Goal: Task Accomplishment & Management: Complete application form

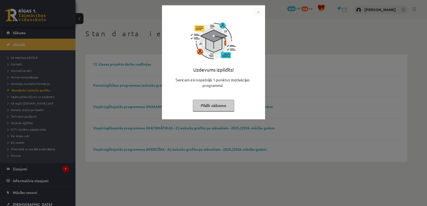
click at [216, 106] on button "Pildīt nākamo" at bounding box center [213, 106] width 41 height 12
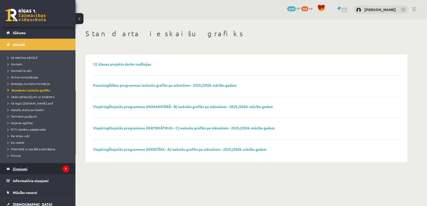
click at [52, 171] on legend "Ziņojumi 7" at bounding box center [41, 169] width 56 height 12
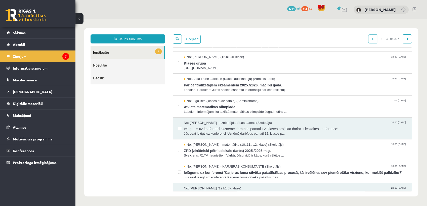
scroll to position [28, 0]
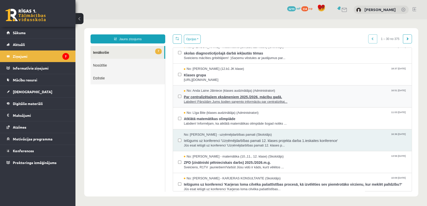
click at [224, 97] on span "Par centralizētajiem eksāmeniem 2025./2026. mācību gadā." at bounding box center [295, 96] width 223 height 6
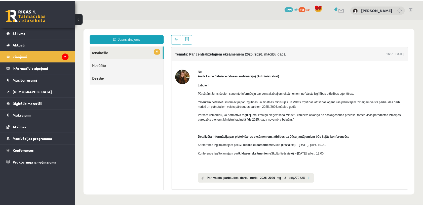
scroll to position [0, 0]
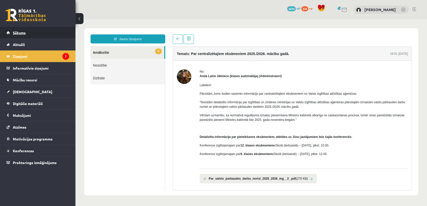
click at [22, 32] on span "Sākums" at bounding box center [19, 32] width 13 height 5
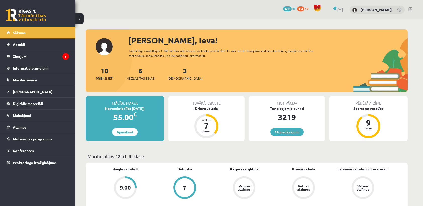
click at [176, 75] on div "3 Ieskaites" at bounding box center [184, 73] width 35 height 16
click at [176, 77] on span "[DEMOGRAPHIC_DATA]" at bounding box center [184, 78] width 35 height 5
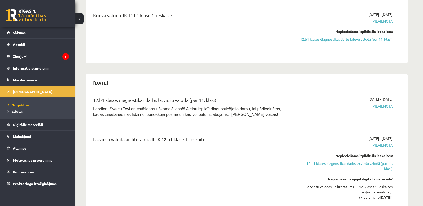
scroll to position [56, 0]
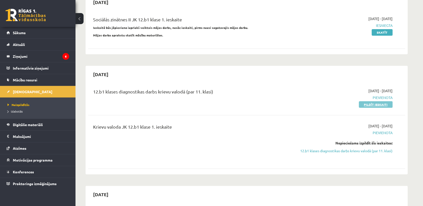
click at [372, 104] on link "Pildīt ieskaiti" at bounding box center [376, 104] width 34 height 7
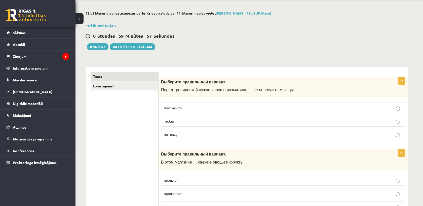
scroll to position [28, 0]
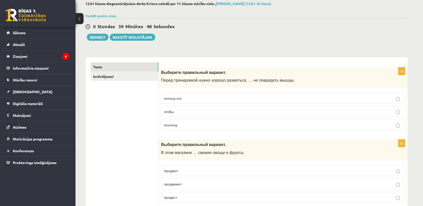
click at [227, 112] on p "чтобы" at bounding box center [283, 111] width 238 height 5
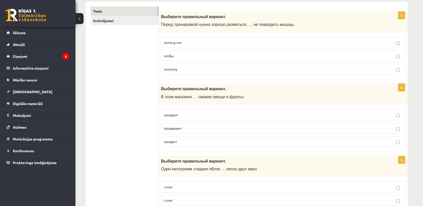
scroll to position [112, 0]
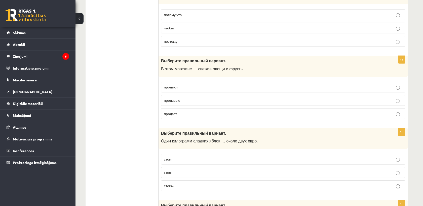
click at [217, 88] on p "продают" at bounding box center [283, 86] width 238 height 5
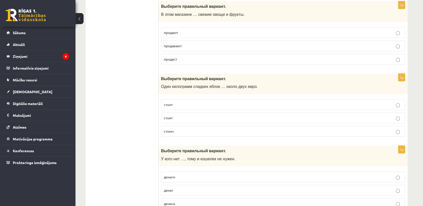
scroll to position [167, 0]
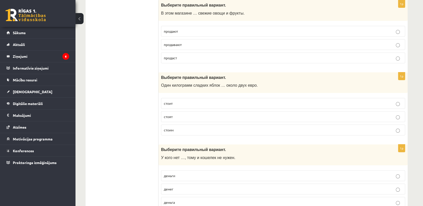
click at [216, 101] on p "стоит" at bounding box center [283, 103] width 238 height 5
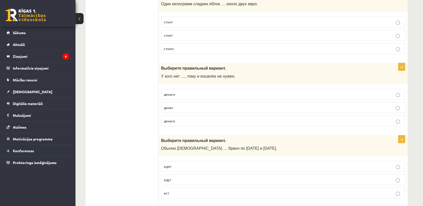
scroll to position [251, 0]
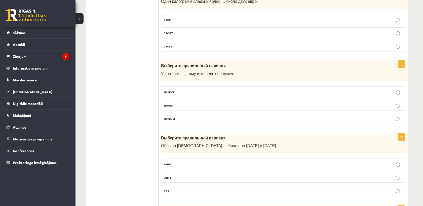
click at [177, 104] on p "денег" at bounding box center [283, 105] width 238 height 5
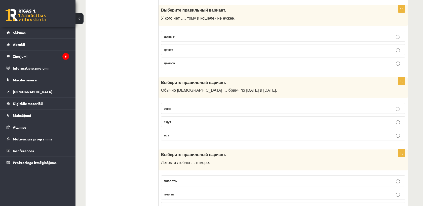
scroll to position [307, 0]
click at [177, 135] on p "ест" at bounding box center [283, 134] width 238 height 5
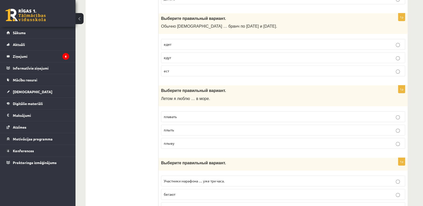
scroll to position [363, 0]
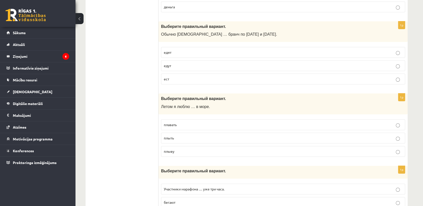
click at [175, 58] on fieldset "едят едут ест" at bounding box center [283, 65] width 244 height 41
click at [175, 54] on p "едят" at bounding box center [283, 52] width 238 height 5
click at [169, 79] on p "ест" at bounding box center [283, 78] width 238 height 5
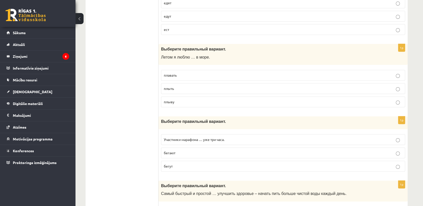
scroll to position [419, 0]
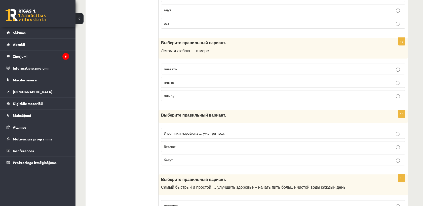
click at [177, 69] on p "плавать" at bounding box center [283, 68] width 238 height 5
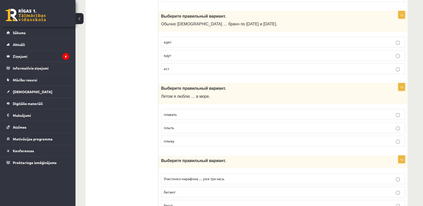
scroll to position [363, 0]
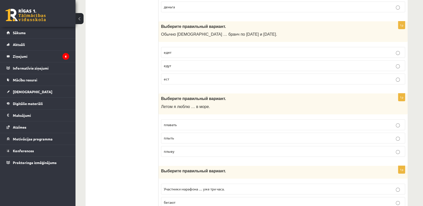
click at [189, 55] on label "едят" at bounding box center [283, 52] width 244 height 11
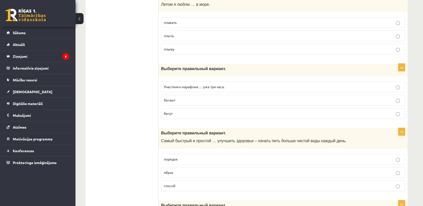
scroll to position [475, 0]
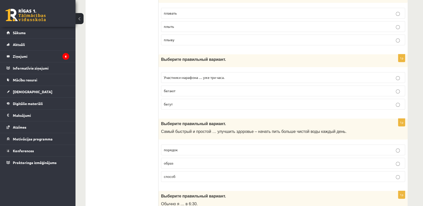
click at [214, 88] on p "бегают" at bounding box center [283, 90] width 238 height 5
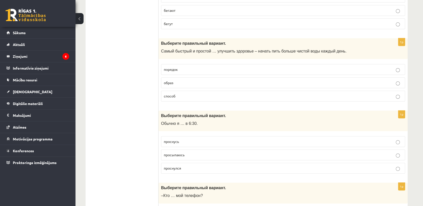
scroll to position [559, 0]
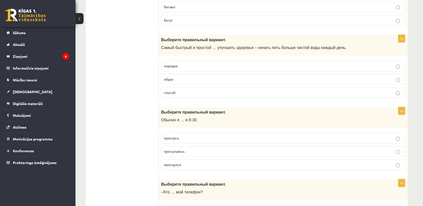
click at [210, 94] on p "способ" at bounding box center [283, 92] width 238 height 5
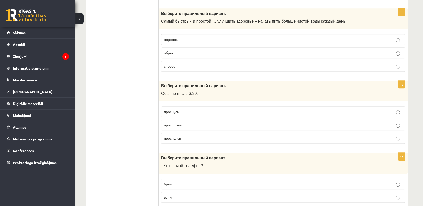
scroll to position [615, 0]
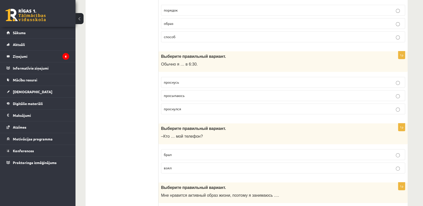
click at [185, 93] on p "просыпаюсь" at bounding box center [283, 95] width 238 height 5
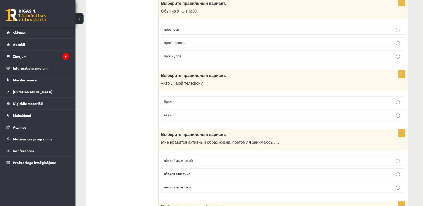
scroll to position [670, 0]
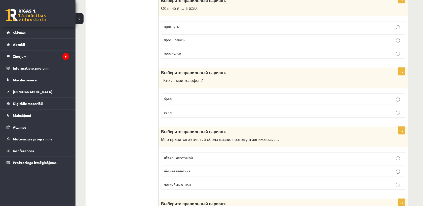
click at [185, 99] on p "брал" at bounding box center [283, 98] width 238 height 5
click at [183, 112] on p "взял" at bounding box center [283, 112] width 238 height 5
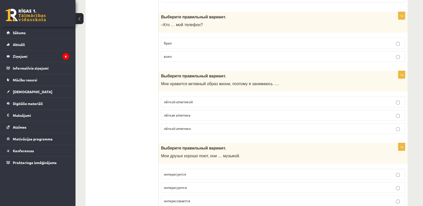
scroll to position [754, 0]
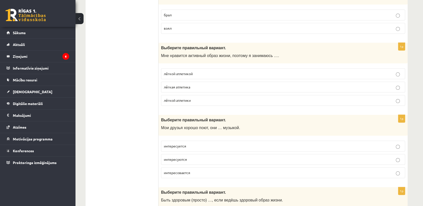
click at [181, 74] on p "лёгкой атлетикой" at bounding box center [283, 73] width 238 height 5
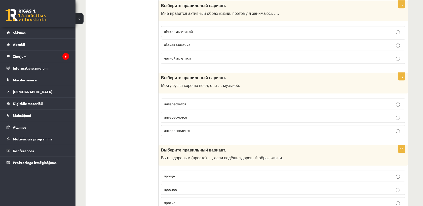
scroll to position [810, 0]
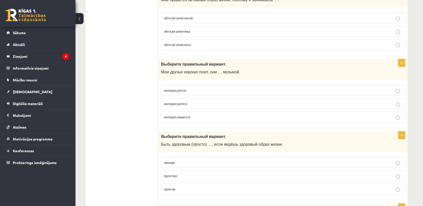
click at [178, 101] on span "интересуются" at bounding box center [175, 103] width 23 height 5
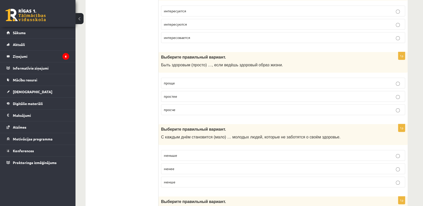
scroll to position [922, 0]
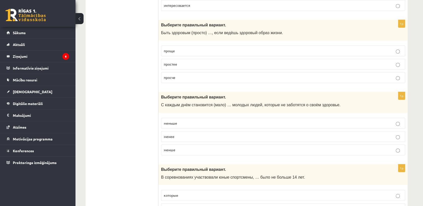
click at [201, 48] on p "проще" at bounding box center [283, 50] width 238 height 5
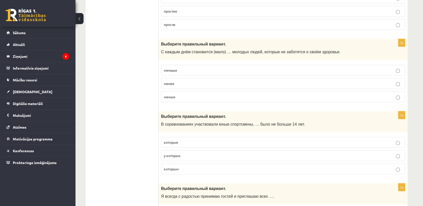
scroll to position [978, 0]
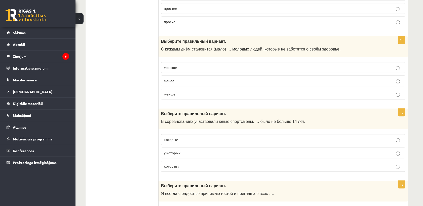
click at [184, 65] on p "меньше" at bounding box center [283, 67] width 238 height 5
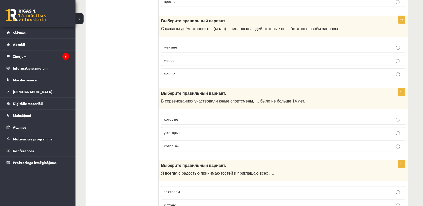
scroll to position [1034, 0]
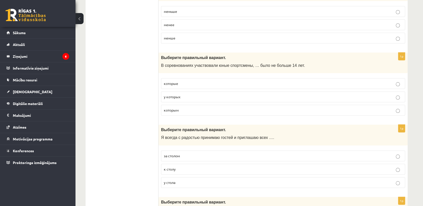
click at [175, 108] on span "которым" at bounding box center [171, 110] width 15 height 5
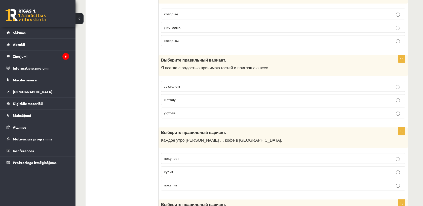
scroll to position [1118, 0]
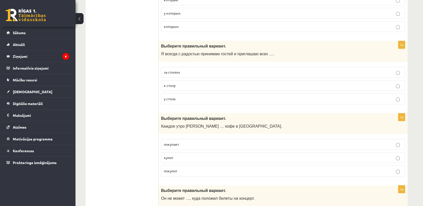
click at [216, 86] on label "к столу" at bounding box center [283, 85] width 244 height 11
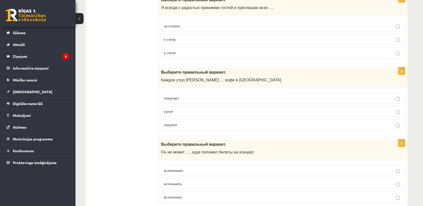
scroll to position [1173, 0]
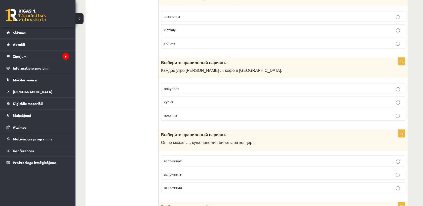
click at [197, 86] on p "покупает" at bounding box center [283, 88] width 238 height 5
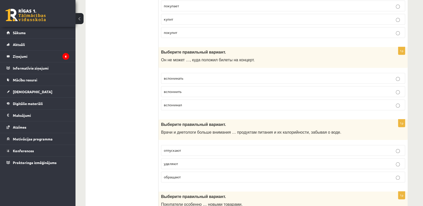
scroll to position [1257, 0]
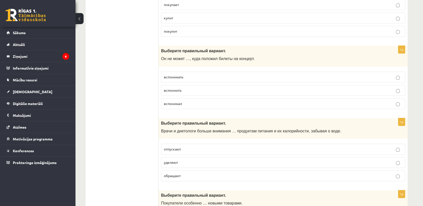
click at [186, 88] on p "вспомнить" at bounding box center [283, 90] width 238 height 5
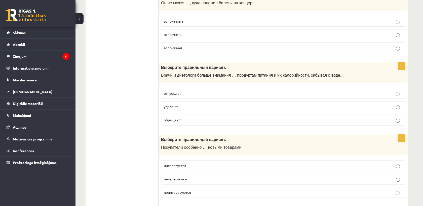
click at [176, 104] on p "уделяют" at bounding box center [283, 106] width 238 height 5
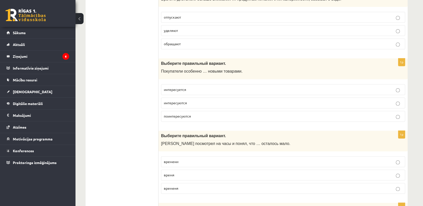
scroll to position [1397, 0]
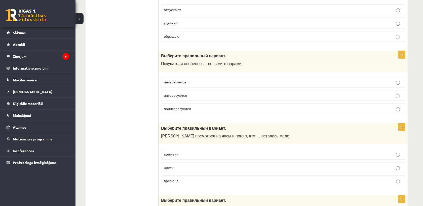
click at [178, 81] on p "интересуется" at bounding box center [283, 81] width 238 height 5
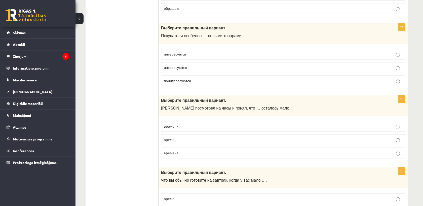
scroll to position [1453, 0]
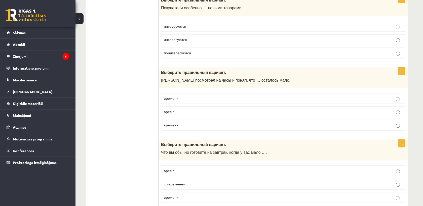
click at [173, 109] on span "время" at bounding box center [169, 111] width 11 height 5
click at [177, 96] on p "времени" at bounding box center [283, 98] width 238 height 5
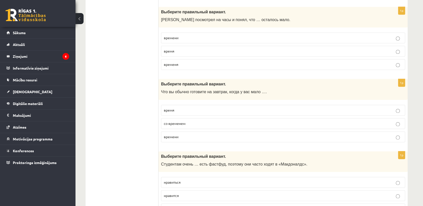
scroll to position [1537, 0]
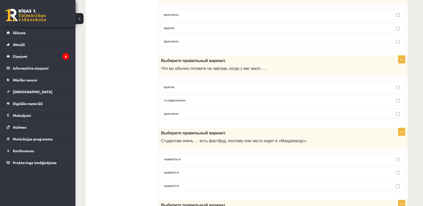
click at [176, 111] on span "времени" at bounding box center [171, 113] width 15 height 5
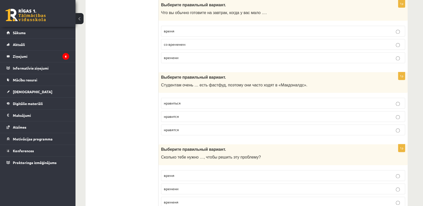
scroll to position [1621, 0]
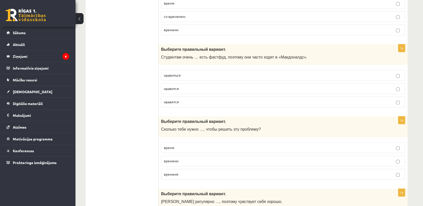
click at [185, 90] on fieldset "нравиться нравится нравятся" at bounding box center [283, 87] width 244 height 41
click at [189, 86] on p "нравится" at bounding box center [283, 88] width 238 height 5
click at [193, 74] on label "нравиться" at bounding box center [283, 75] width 244 height 11
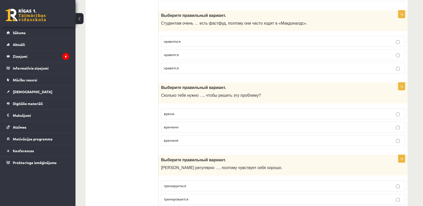
scroll to position [1676, 0]
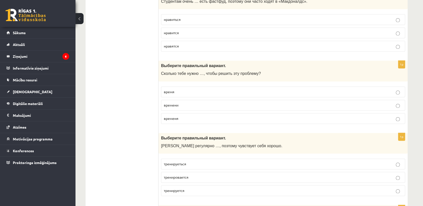
click at [175, 103] on p "времени" at bounding box center [283, 105] width 238 height 5
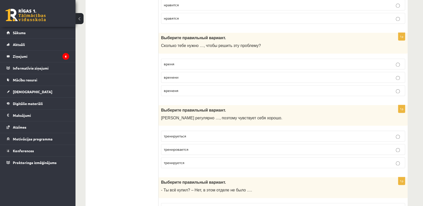
scroll to position [1732, 0]
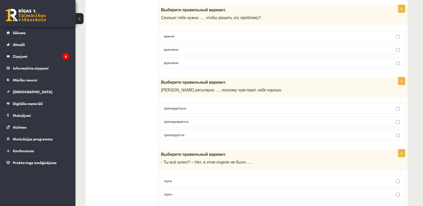
click at [182, 106] on span "тренируеться" at bounding box center [175, 108] width 22 height 5
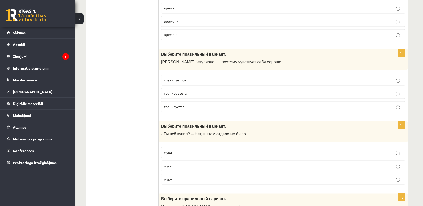
scroll to position [1788, 0]
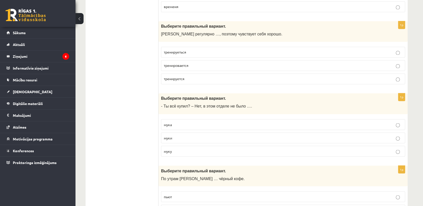
click at [180, 135] on p "муки" at bounding box center [283, 137] width 238 height 5
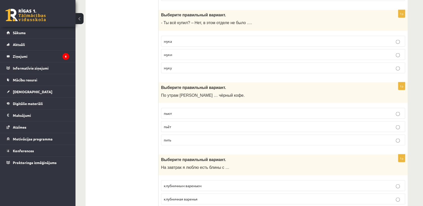
scroll to position [1872, 0]
click at [179, 124] on p "пьёт" at bounding box center [283, 126] width 238 height 5
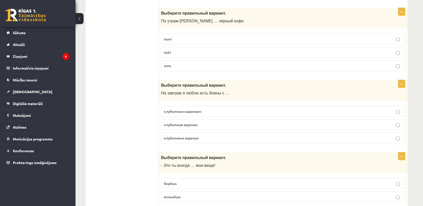
scroll to position [1956, 0]
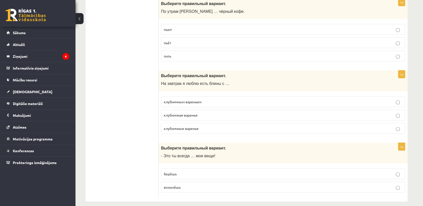
click at [187, 99] on p "клубничным вареньем" at bounding box center [283, 101] width 238 height 5
click at [181, 172] on p "берёшь" at bounding box center [283, 174] width 238 height 5
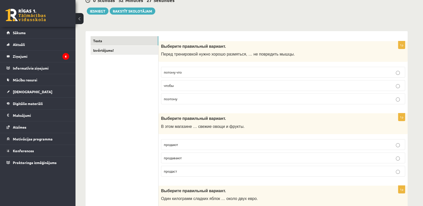
scroll to position [0, 0]
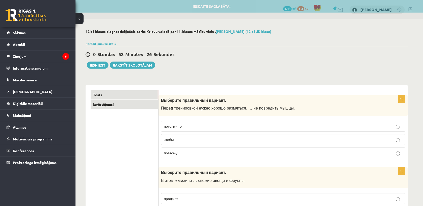
click at [140, 104] on link "Izvērtējums!" at bounding box center [125, 104] width 68 height 9
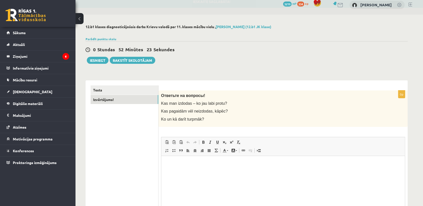
scroll to position [33, 0]
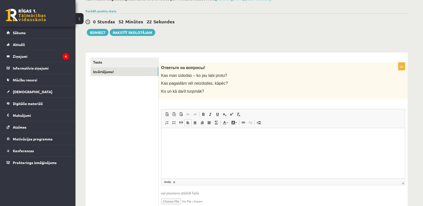
click at [189, 143] on html at bounding box center [282, 135] width 243 height 15
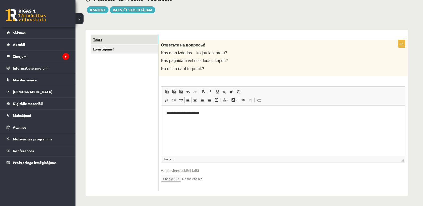
click at [126, 40] on link "Tests" at bounding box center [125, 39] width 68 height 9
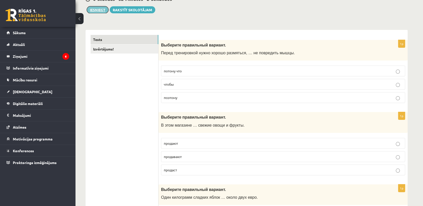
click at [99, 10] on button "Iesniegt" at bounding box center [98, 9] width 22 height 7
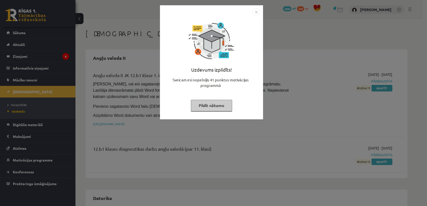
click at [196, 106] on button "Pildīt nākamo" at bounding box center [211, 106] width 41 height 12
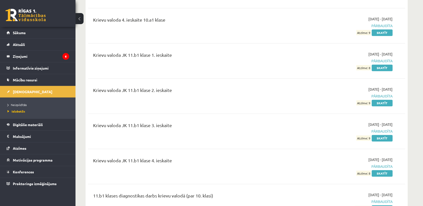
scroll to position [810, 0]
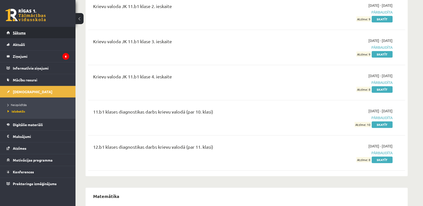
click at [16, 27] on link "Sākums" at bounding box center [38, 33] width 63 height 12
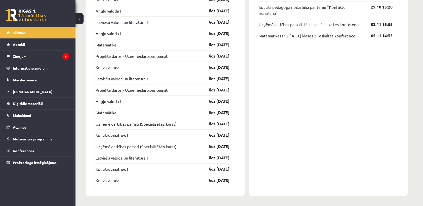
scroll to position [539, 0]
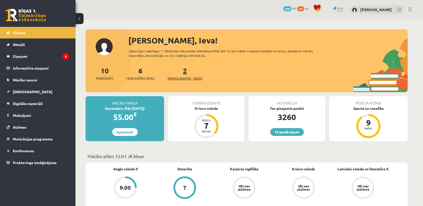
click at [178, 78] on span "[DEMOGRAPHIC_DATA]" at bounding box center [184, 78] width 35 height 5
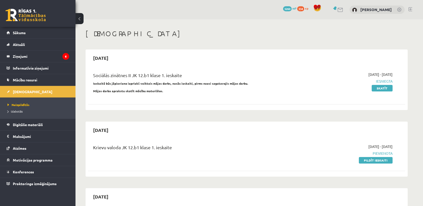
click at [304, 10] on span "334" at bounding box center [300, 8] width 7 height 5
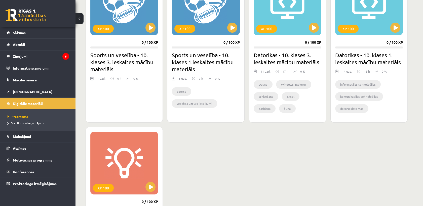
scroll to position [447, 0]
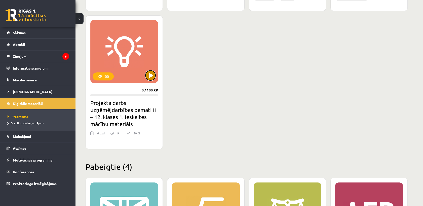
click at [148, 76] on button at bounding box center [150, 75] width 10 height 10
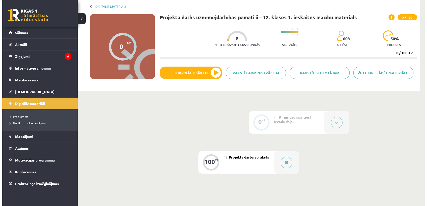
scroll to position [79, 0]
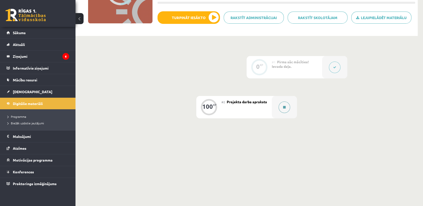
click at [280, 109] on button at bounding box center [284, 108] width 12 height 12
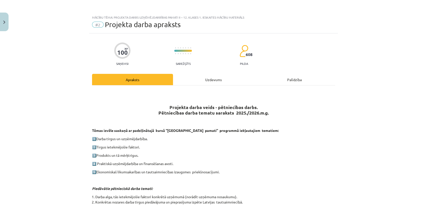
click at [219, 79] on div "Uzdevums" at bounding box center [213, 79] width 81 height 11
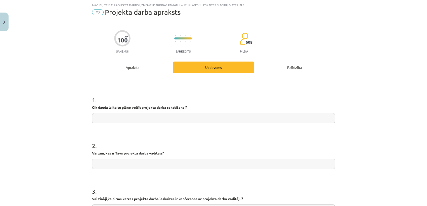
click at [155, 113] on input "text" at bounding box center [213, 118] width 243 height 10
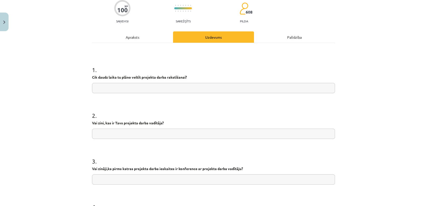
scroll to position [38, 0]
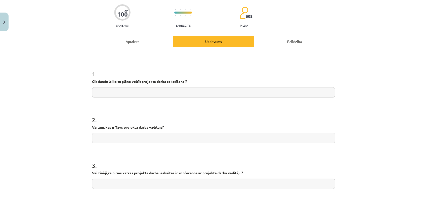
click at [151, 136] on input "text" at bounding box center [213, 138] width 243 height 10
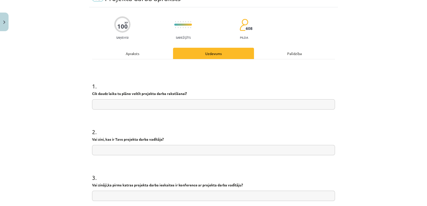
scroll to position [10, 0]
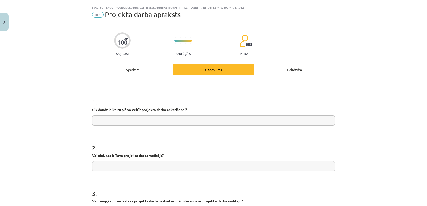
click at [132, 69] on div "Apraksts" at bounding box center [132, 69] width 81 height 11
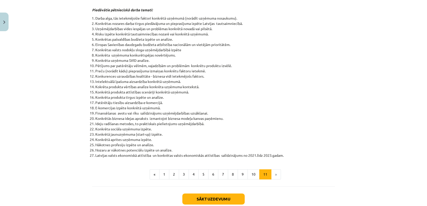
scroll to position [209, 0]
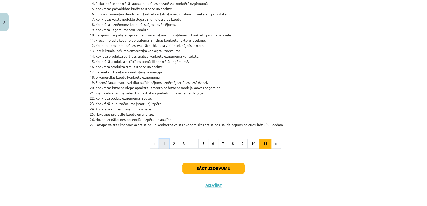
click at [162, 146] on button "1" at bounding box center [164, 144] width 10 height 10
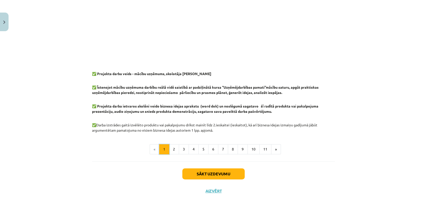
scroll to position [402, 0]
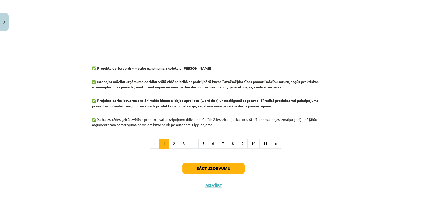
drag, startPoint x: 165, startPoint y: 68, endPoint x: 211, endPoint y: 69, distance: 45.8
click at [211, 69] on p "✅ Projekta darba veids - mācību uzņēmums, skolotāja [PERSON_NAME]" at bounding box center [213, 65] width 243 height 11
copy b "skolotāja Solvita Kozlovska"
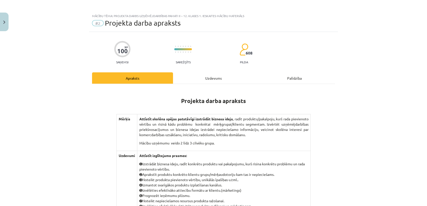
scroll to position [0, 0]
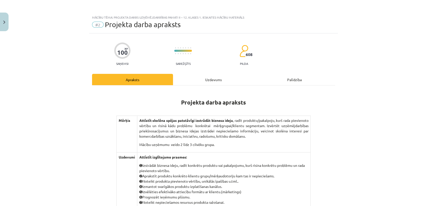
click at [220, 80] on div "Uzdevums" at bounding box center [213, 79] width 81 height 11
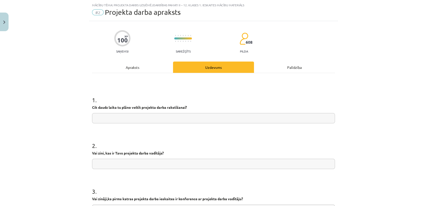
scroll to position [96, 0]
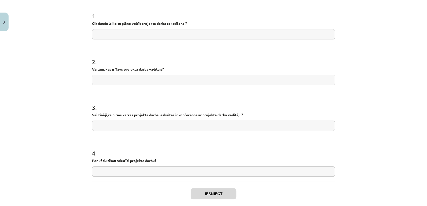
click at [183, 75] on input "text" at bounding box center [213, 80] width 243 height 10
type input "*"
paste input "**********"
click at [101, 81] on input "**********" at bounding box center [213, 80] width 243 height 10
click at [158, 83] on input "**********" at bounding box center [213, 80] width 243 height 10
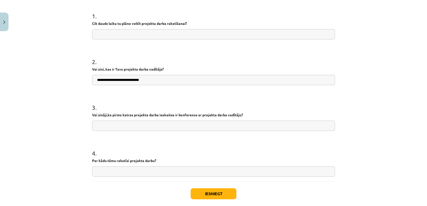
click at [157, 82] on input "**********" at bounding box center [213, 80] width 243 height 10
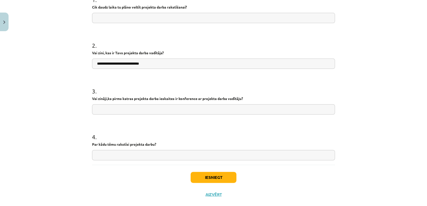
scroll to position [122, 0]
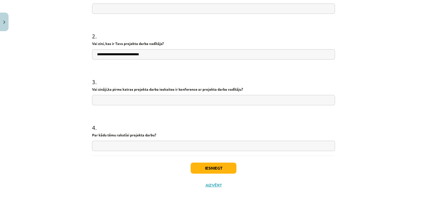
type input "**********"
click at [122, 101] on input "text" at bounding box center [213, 100] width 243 height 10
type input "*"
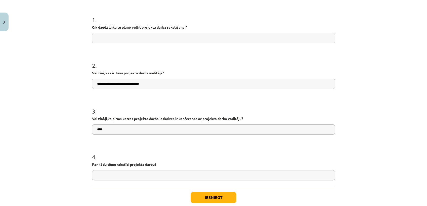
scroll to position [38, 0]
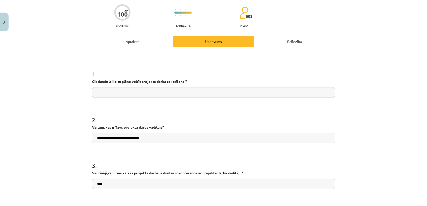
type input "***"
click at [126, 94] on input "text" at bounding box center [213, 92] width 243 height 10
click at [131, 41] on div "Apraksts" at bounding box center [132, 41] width 81 height 11
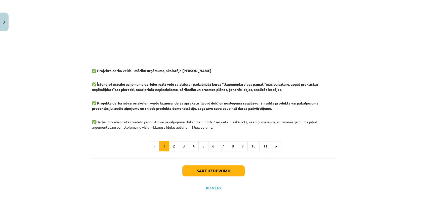
scroll to position [402, 0]
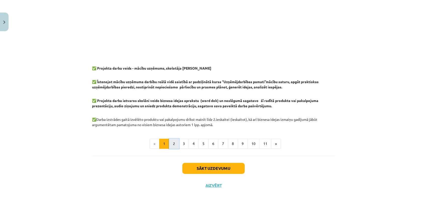
click at [171, 145] on button "2" at bounding box center [174, 144] width 10 height 10
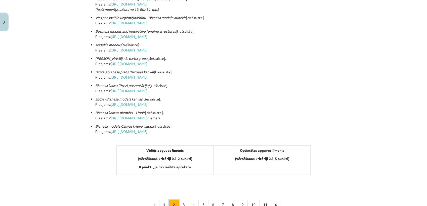
scroll to position [174, 0]
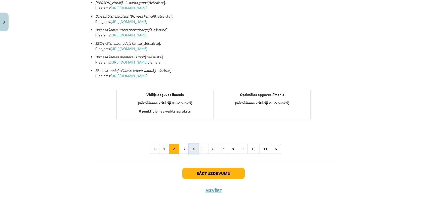
click at [190, 148] on button "4" at bounding box center [194, 149] width 10 height 10
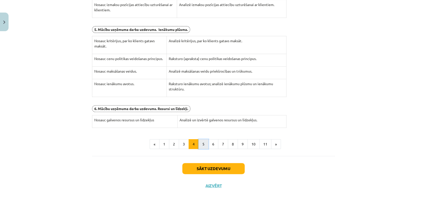
click at [200, 144] on button "5" at bounding box center [203, 144] width 10 height 10
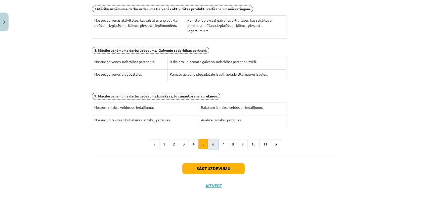
click at [211, 145] on button "6" at bounding box center [213, 144] width 10 height 10
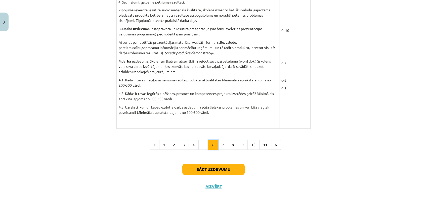
scroll to position [449, 0]
click at [220, 145] on button "7" at bounding box center [223, 144] width 10 height 10
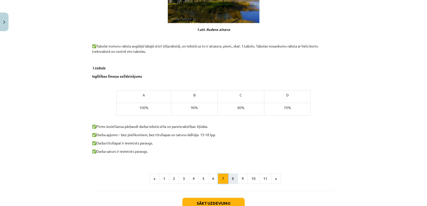
scroll to position [261, 0]
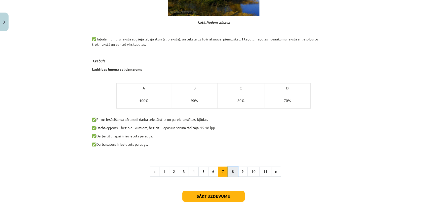
click at [229, 169] on button "8" at bounding box center [233, 172] width 10 height 10
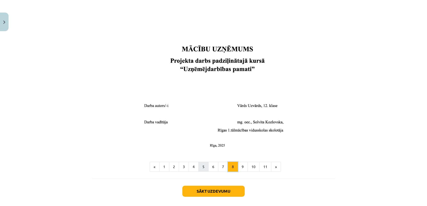
scroll to position [183, 0]
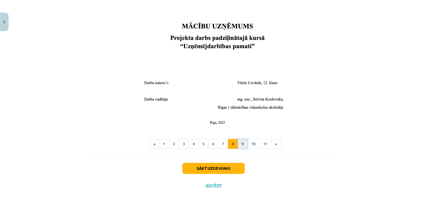
click at [239, 144] on button "9" at bounding box center [243, 144] width 10 height 10
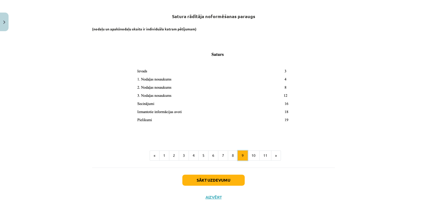
scroll to position [90, 0]
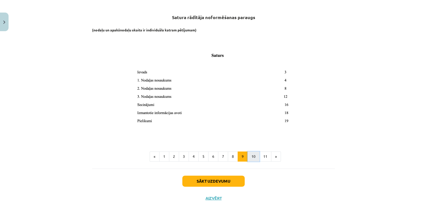
click at [252, 157] on button "10" at bounding box center [253, 157] width 12 height 10
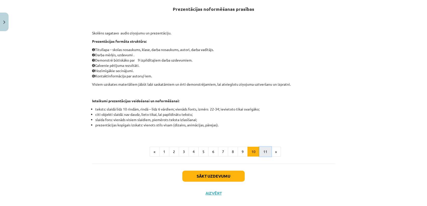
click at [262, 156] on button "11" at bounding box center [265, 152] width 12 height 10
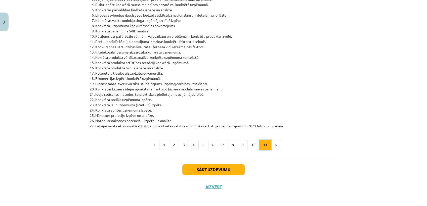
scroll to position [209, 0]
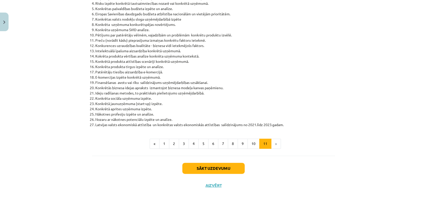
drag, startPoint x: 93, startPoint y: 88, endPoint x: 223, endPoint y: 89, distance: 130.5
click at [223, 89] on li "Konkrētās biznesa idejas apraksts izmantojot biznesa modeļa kanvas paņēmienu." at bounding box center [215, 87] width 240 height 5
copy li "Konkrētās biznesa idejas apraksts izmantojot biznesa modeļa kanvas paņēmienu."
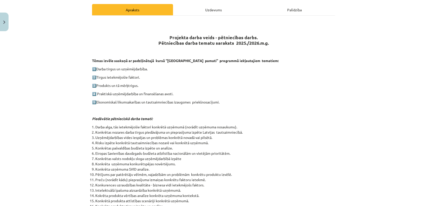
scroll to position [0, 0]
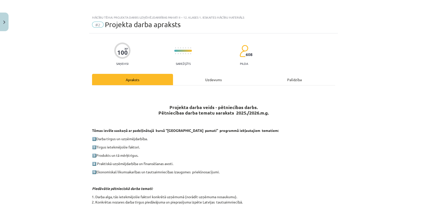
click at [217, 79] on div "Uzdevums" at bounding box center [213, 79] width 81 height 11
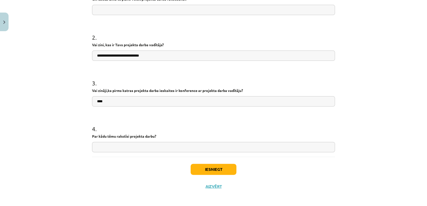
scroll to position [122, 0]
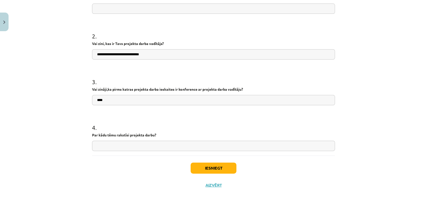
click at [157, 145] on input "text" at bounding box center [213, 146] width 243 height 10
paste input "**********"
click at [231, 146] on input "**********" at bounding box center [213, 146] width 243 height 10
click at [217, 103] on input "***" at bounding box center [213, 100] width 243 height 10
click at [231, 149] on input "**********" at bounding box center [213, 146] width 243 height 10
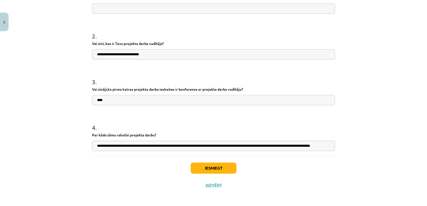
scroll to position [0, 34]
click at [319, 146] on input "**********" at bounding box center [213, 146] width 243 height 10
click at [328, 146] on input "**********" at bounding box center [213, 146] width 243 height 10
click at [327, 144] on input "**********" at bounding box center [213, 146] width 243 height 10
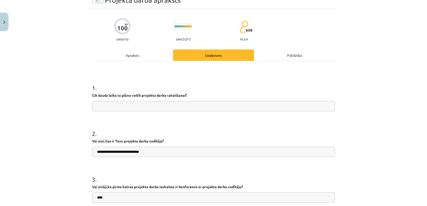
scroll to position [10, 0]
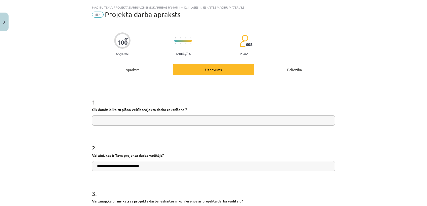
type input "**********"
click at [147, 119] on input "text" at bounding box center [213, 120] width 243 height 10
click at [174, 120] on input "**********" at bounding box center [213, 120] width 243 height 10
click at [241, 121] on input "**********" at bounding box center [213, 120] width 243 height 10
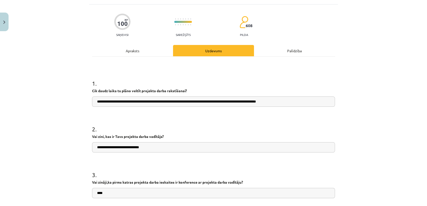
scroll to position [38, 0]
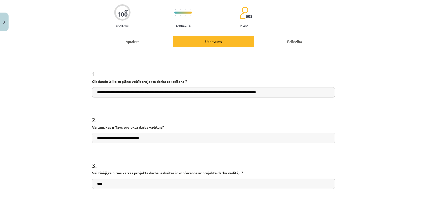
type input "**********"
click at [129, 41] on div "Apraksts" at bounding box center [132, 41] width 81 height 11
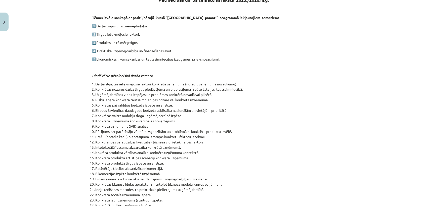
scroll to position [180, 0]
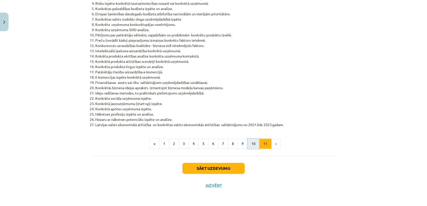
click at [247, 143] on button "10" at bounding box center [253, 144] width 12 height 10
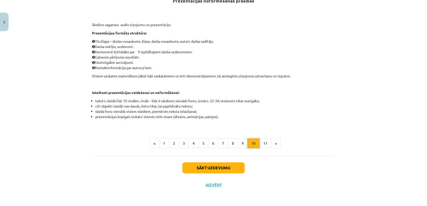
scroll to position [90, 0]
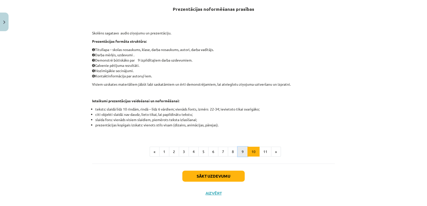
click at [242, 148] on button "9" at bounding box center [243, 152] width 10 height 10
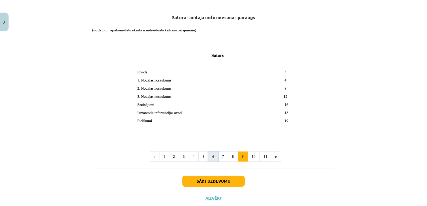
click at [210, 156] on button "6" at bounding box center [213, 157] width 10 height 10
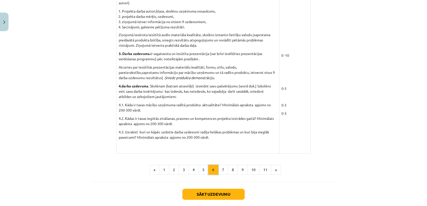
scroll to position [425, 0]
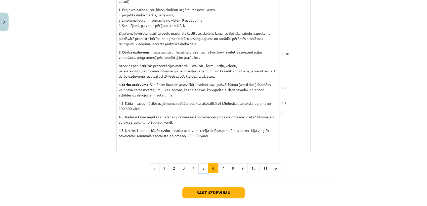
click at [199, 166] on button "5" at bounding box center [203, 168] width 10 height 10
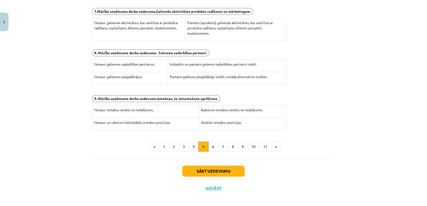
scroll to position [123, 0]
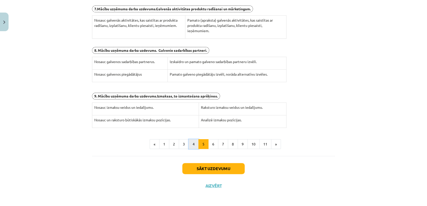
click at [193, 146] on button "4" at bounding box center [194, 144] width 10 height 10
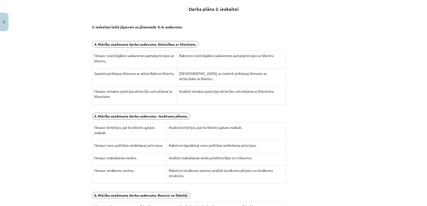
scroll to position [118, 0]
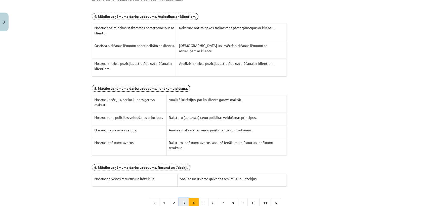
click at [179, 203] on button "3" at bounding box center [184, 203] width 10 height 10
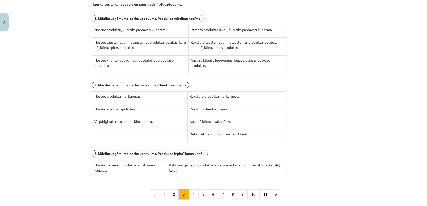
scroll to position [146, 0]
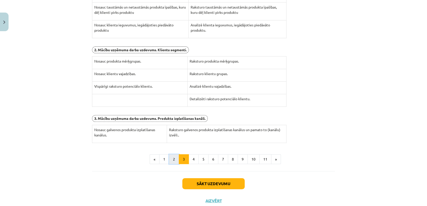
click at [172, 158] on button "2" at bounding box center [174, 159] width 10 height 10
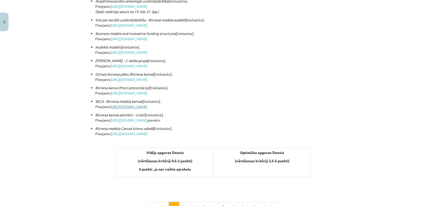
scroll to position [118, 0]
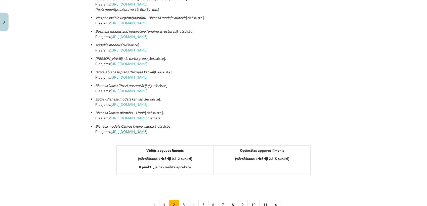
click at [147, 130] on link "https://gostehstroy.ru/lv/agriculture/opisanie-biznes-modeli-business-model-can…" at bounding box center [129, 131] width 37 height 5
click at [147, 78] on link "https://skolo.lv/pluginfile.php/16226487/mod_resource/content/1/Biznesa%20kanva…" at bounding box center [129, 77] width 37 height 5
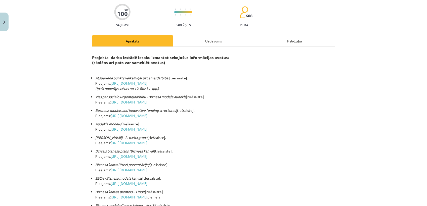
scroll to position [0, 0]
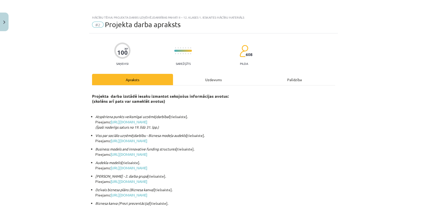
click at [221, 81] on div "Uzdevums" at bounding box center [213, 79] width 81 height 11
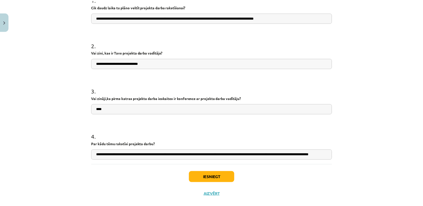
scroll to position [122, 0]
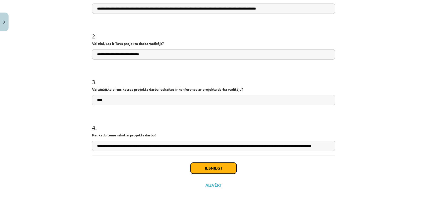
click at [207, 166] on button "Iesniegt" at bounding box center [214, 168] width 46 height 11
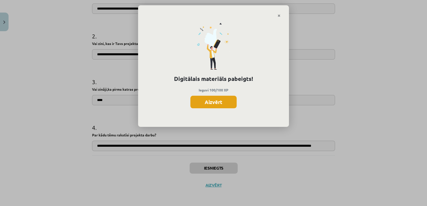
click at [221, 102] on button "Aizvērt" at bounding box center [213, 102] width 46 height 13
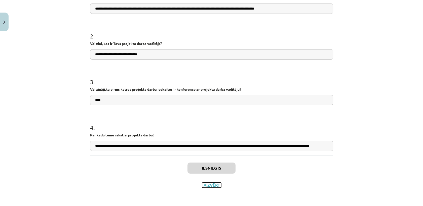
click at [210, 184] on button "Aizvērt" at bounding box center [211, 185] width 19 height 5
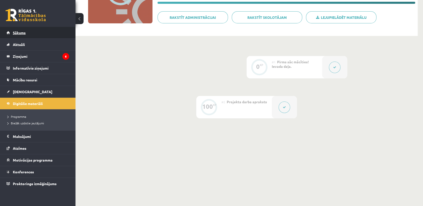
click at [44, 30] on link "Sākums" at bounding box center [38, 33] width 63 height 12
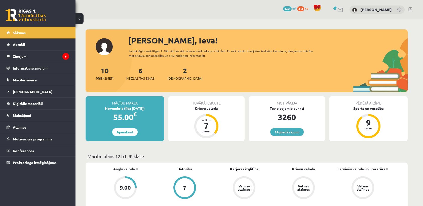
click at [176, 75] on div "2 Ieskaites" at bounding box center [184, 73] width 35 height 16
click at [177, 71] on link "2 Ieskaites" at bounding box center [184, 73] width 35 height 15
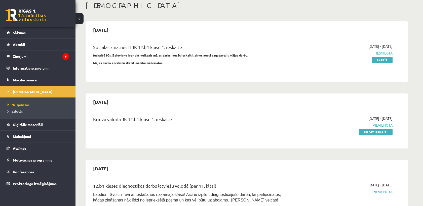
scroll to position [28, 0]
click at [38, 34] on link "Sākums" at bounding box center [38, 33] width 63 height 12
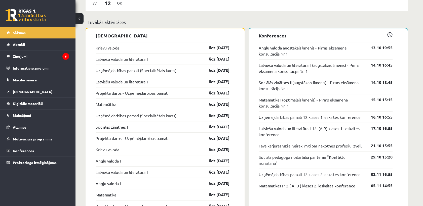
scroll to position [391, 0]
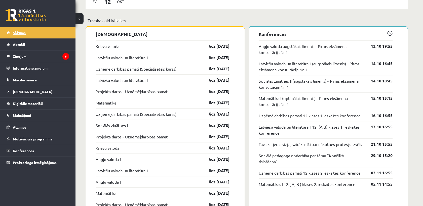
click at [19, 30] on span "Sākums" at bounding box center [19, 32] width 13 height 5
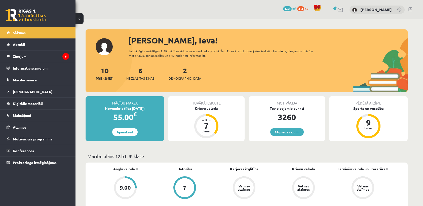
click at [177, 72] on link "2 Ieskaites" at bounding box center [184, 73] width 35 height 15
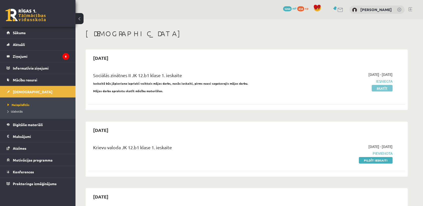
click at [381, 88] on link "Skatīt" at bounding box center [381, 88] width 21 height 7
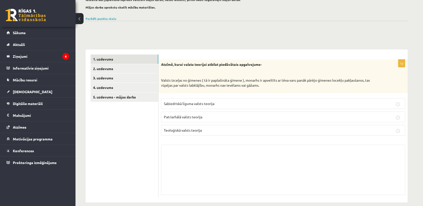
scroll to position [46, 0]
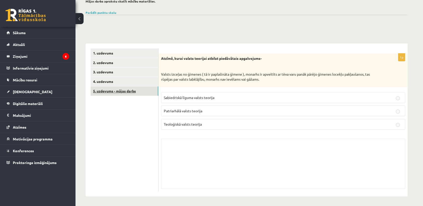
click at [128, 88] on link "5. uzdevums - mājas darbs" at bounding box center [125, 91] width 68 height 9
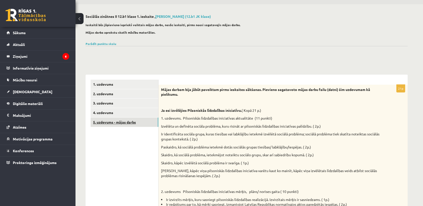
scroll to position [0, 0]
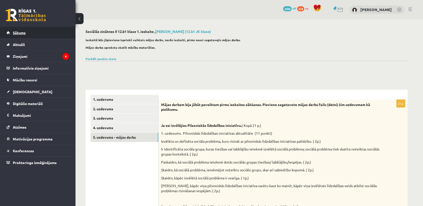
click at [48, 33] on link "Sākums" at bounding box center [38, 33] width 63 height 12
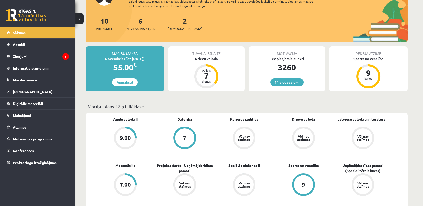
scroll to position [56, 0]
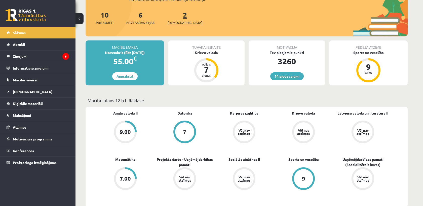
click at [178, 18] on link "2 Ieskaites" at bounding box center [184, 17] width 35 height 15
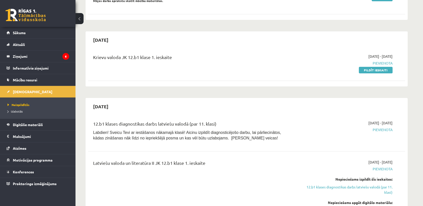
scroll to position [56, 0]
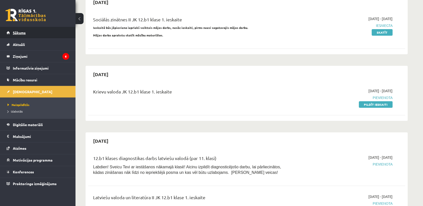
click at [54, 29] on link "Sākums" at bounding box center [38, 33] width 63 height 12
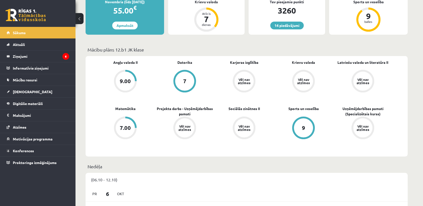
scroll to position [56, 0]
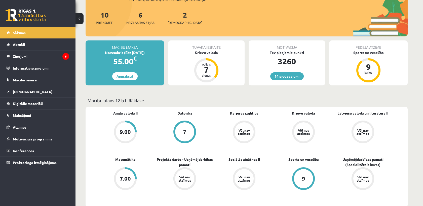
click at [126, 52] on div "Novembris (līdz [DATE])" at bounding box center [125, 52] width 78 height 5
click at [125, 76] on link "Apmaksāt" at bounding box center [124, 76] width 25 height 8
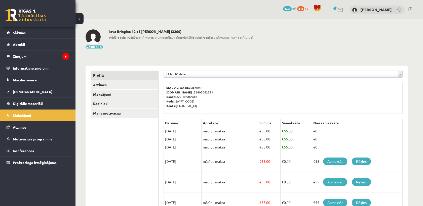
click at [97, 75] on link "Profils" at bounding box center [125, 75] width 68 height 9
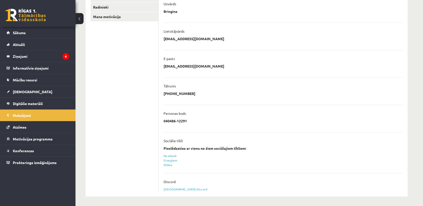
scroll to position [97, 0]
click at [42, 35] on link "Sākums" at bounding box center [38, 33] width 63 height 12
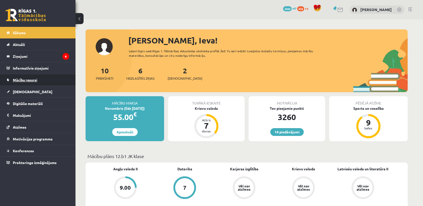
click at [25, 81] on span "Mācību resursi" at bounding box center [25, 80] width 24 height 5
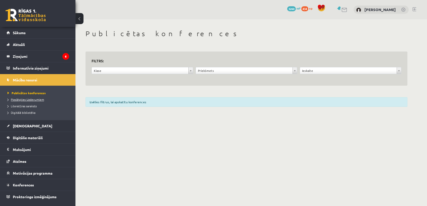
click at [22, 101] on span "Pieslēgties Uzdevumiem" at bounding box center [26, 100] width 36 height 4
click at [65, 34] on link "Sākums" at bounding box center [38, 33] width 63 height 12
